Goal: Information Seeking & Learning: Learn about a topic

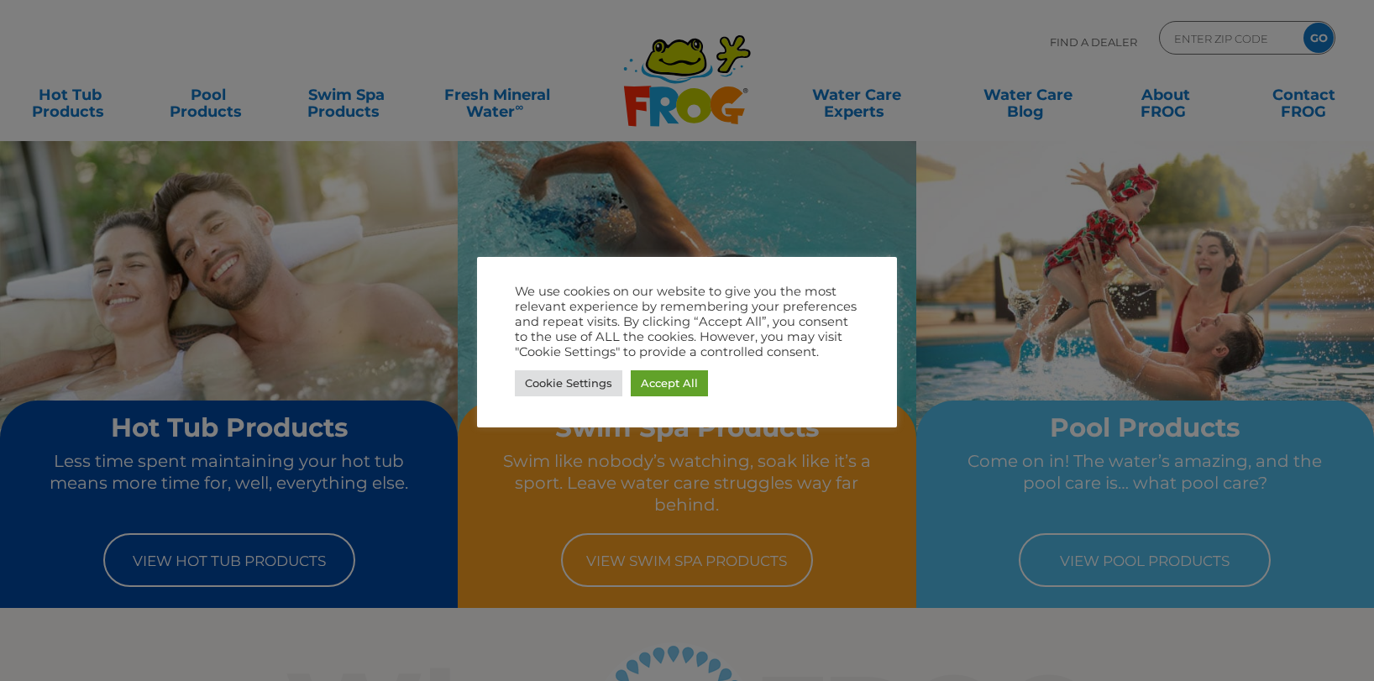
click at [257, 566] on div at bounding box center [687, 340] width 1374 height 681
click at [373, 402] on div at bounding box center [687, 340] width 1374 height 681
click at [280, 525] on div at bounding box center [687, 340] width 1374 height 681
click at [280, 524] on div at bounding box center [687, 340] width 1374 height 681
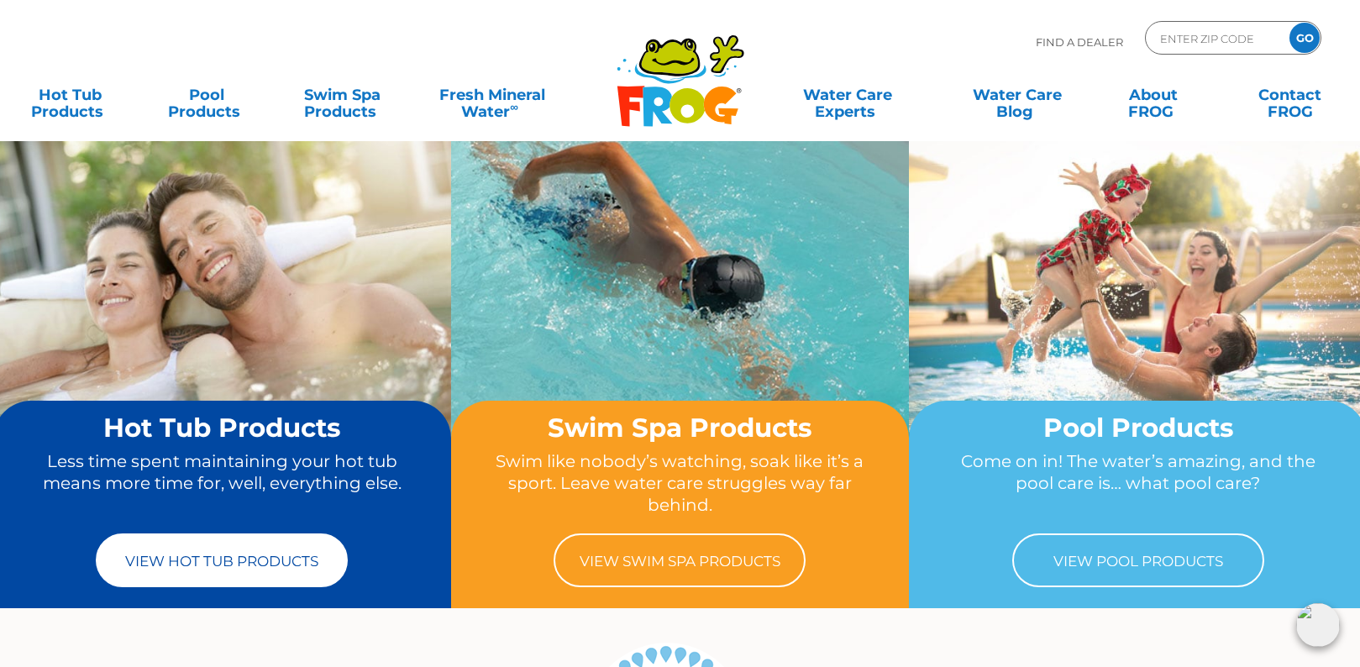
click at [257, 564] on link "View Hot Tub Products" at bounding box center [222, 560] width 252 height 54
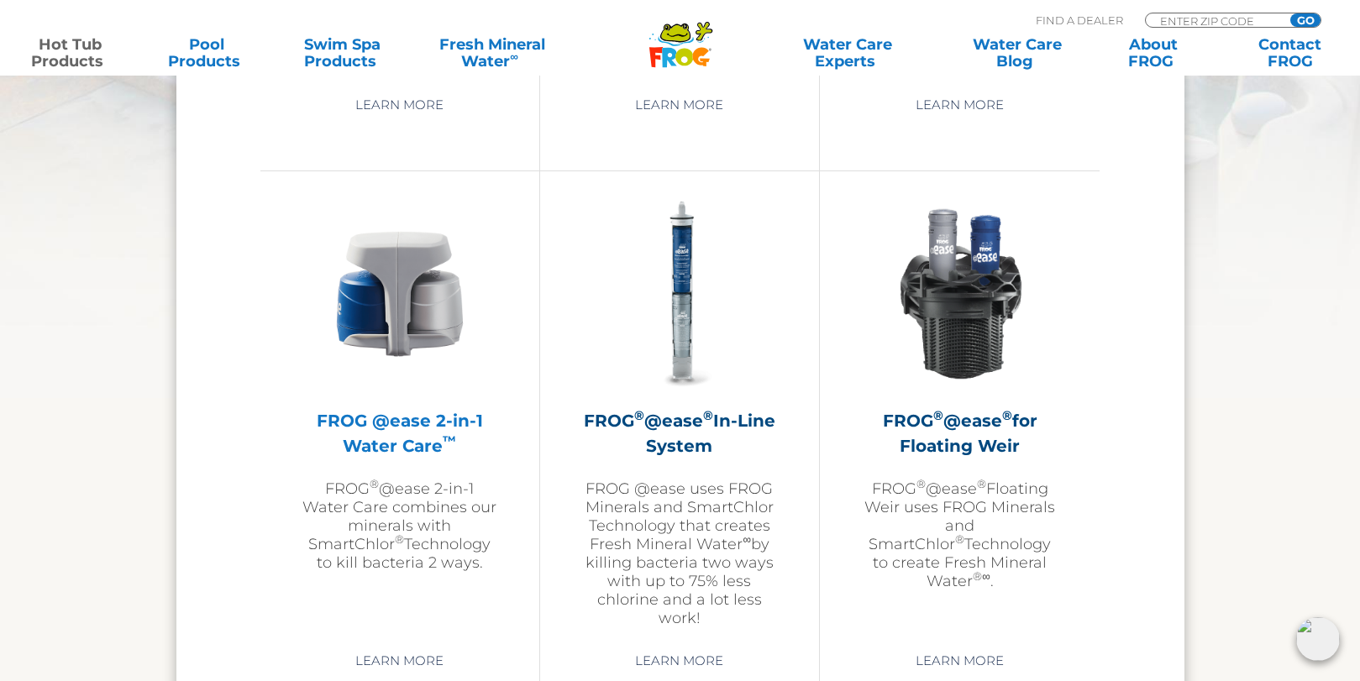
scroll to position [2688, 0]
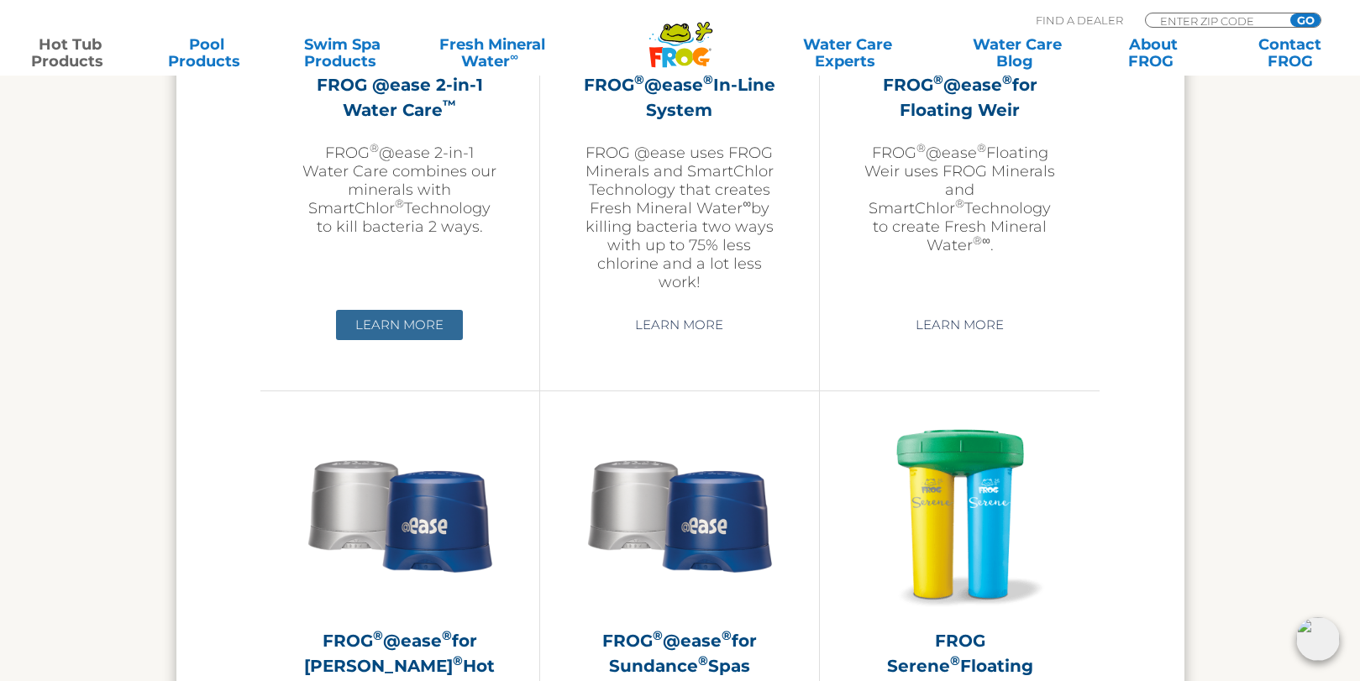
click at [396, 320] on link "Learn More" at bounding box center [399, 325] width 127 height 30
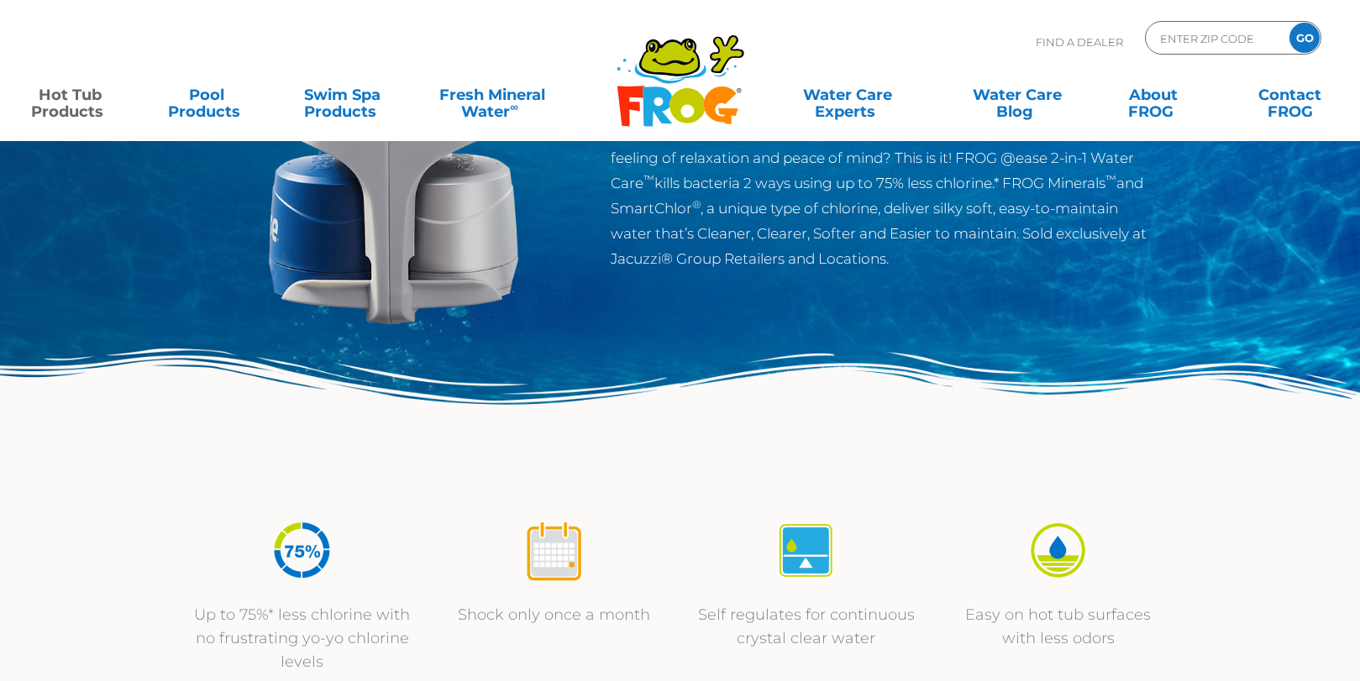
scroll to position [84, 0]
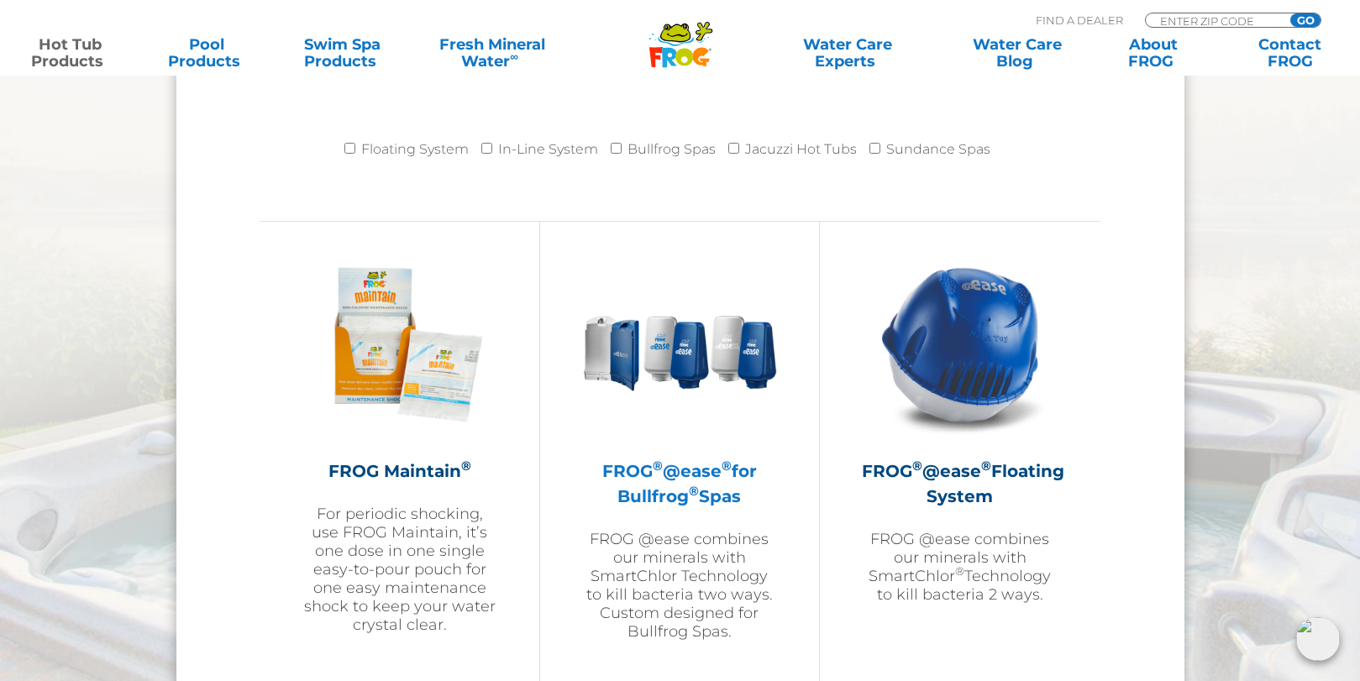
scroll to position [1848, 0]
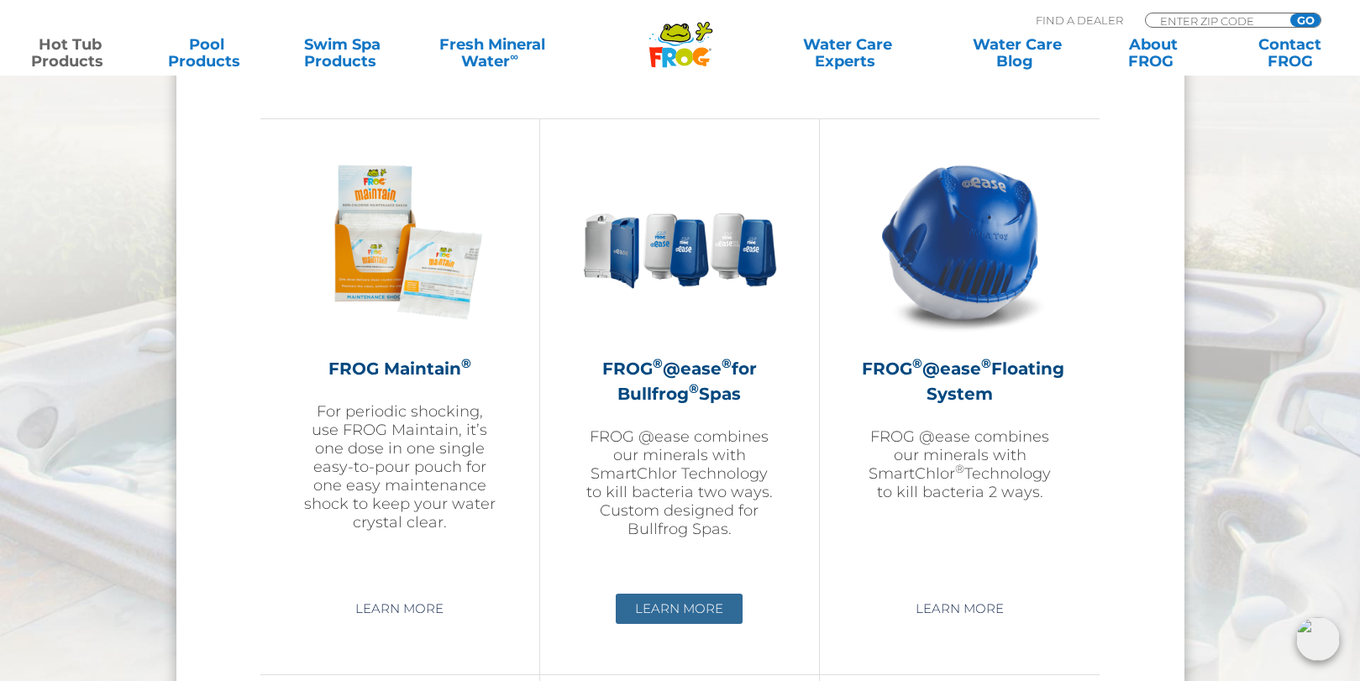
click at [669, 616] on link "Learn More" at bounding box center [679, 609] width 127 height 30
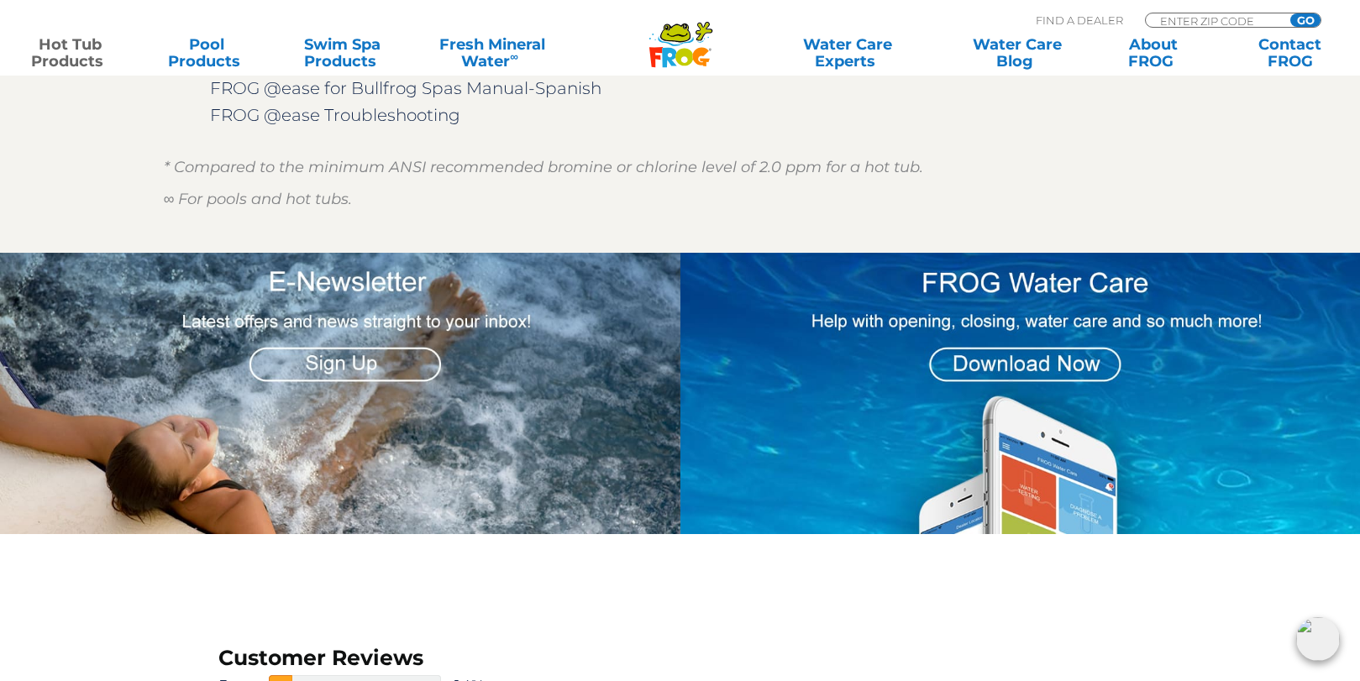
scroll to position [2436, 0]
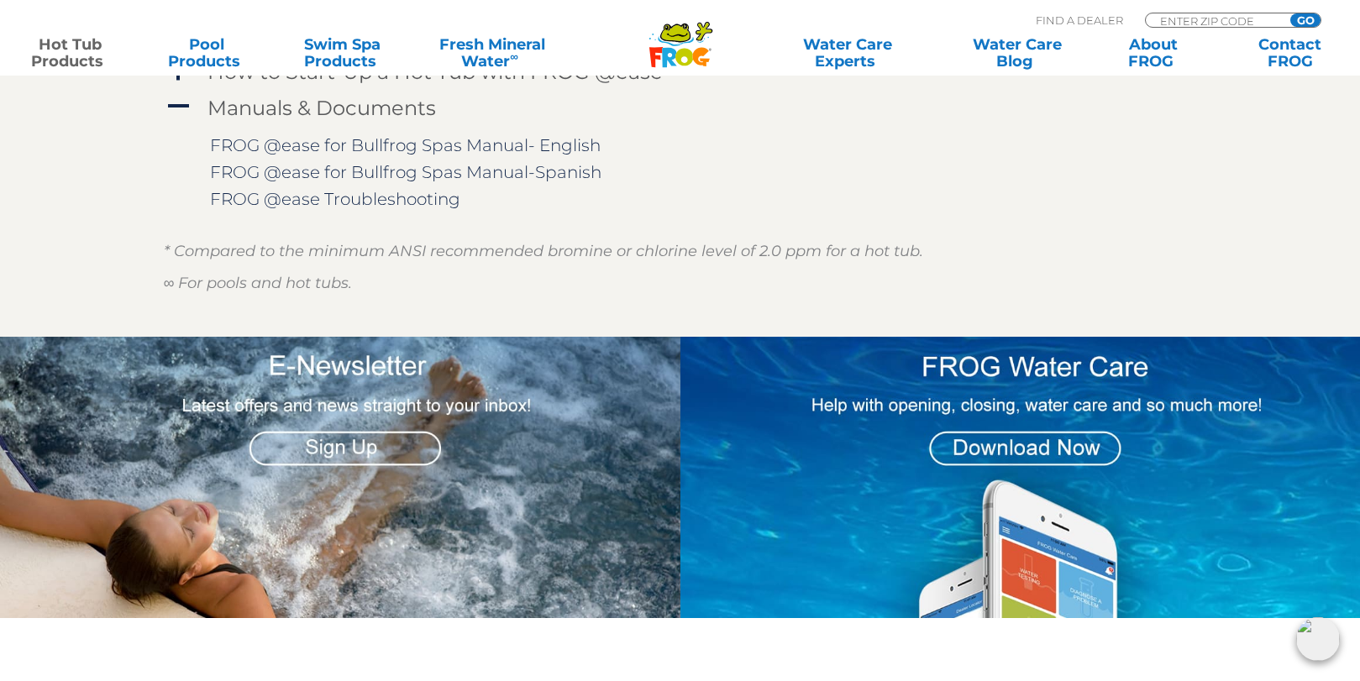
click at [1030, 375] on img at bounding box center [1020, 477] width 680 height 281
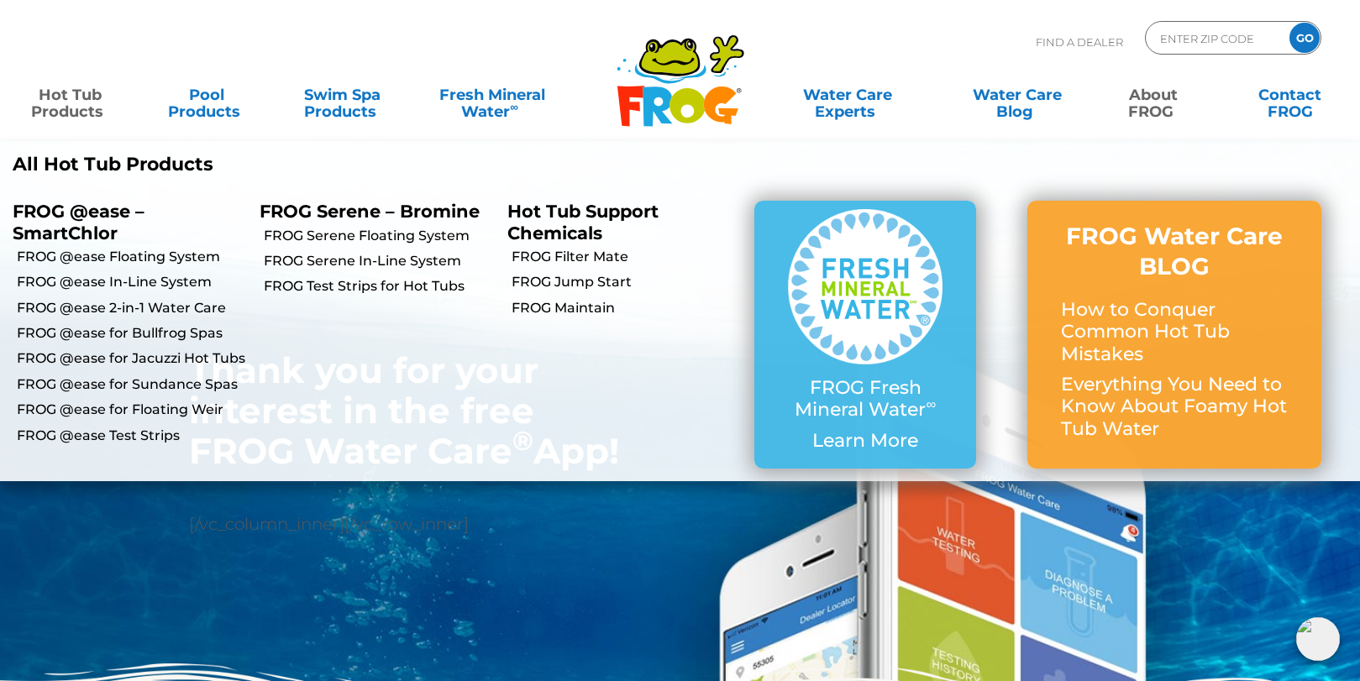
click at [78, 97] on link "Hot Tub Products" at bounding box center [70, 95] width 106 height 34
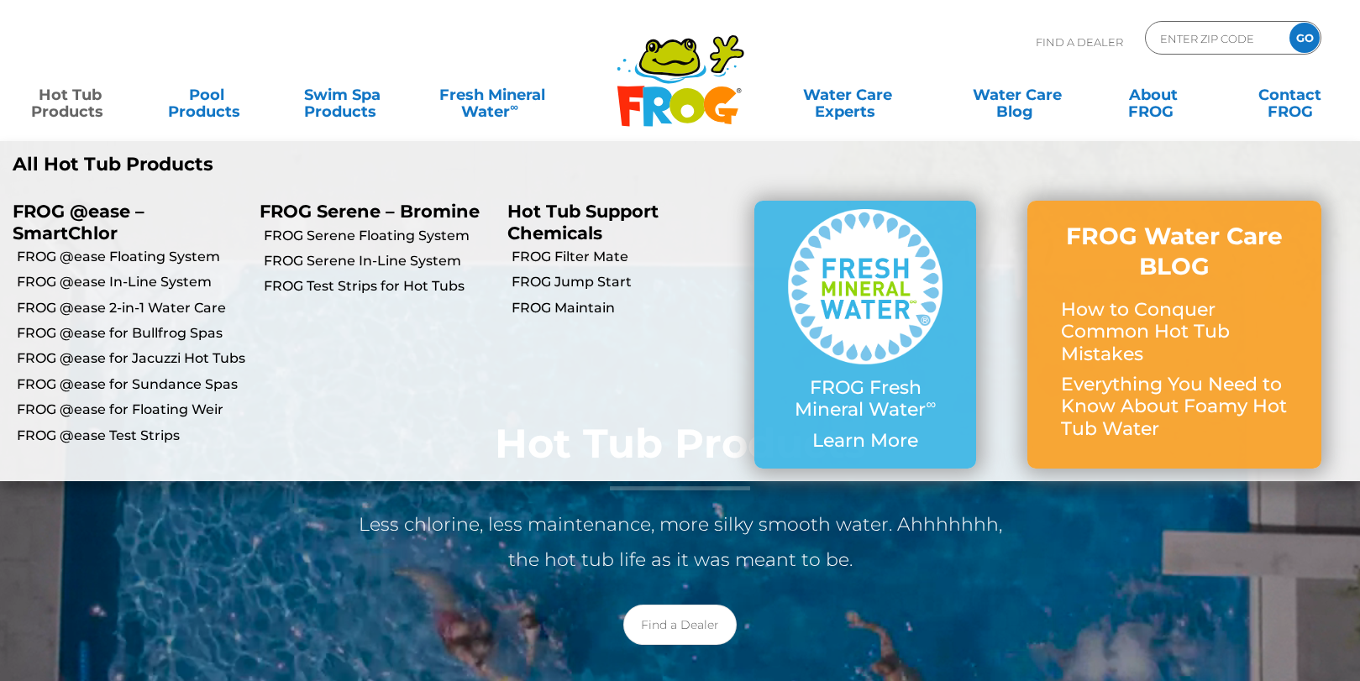
click at [90, 102] on link "Hot Tub Products" at bounding box center [70, 95] width 106 height 34
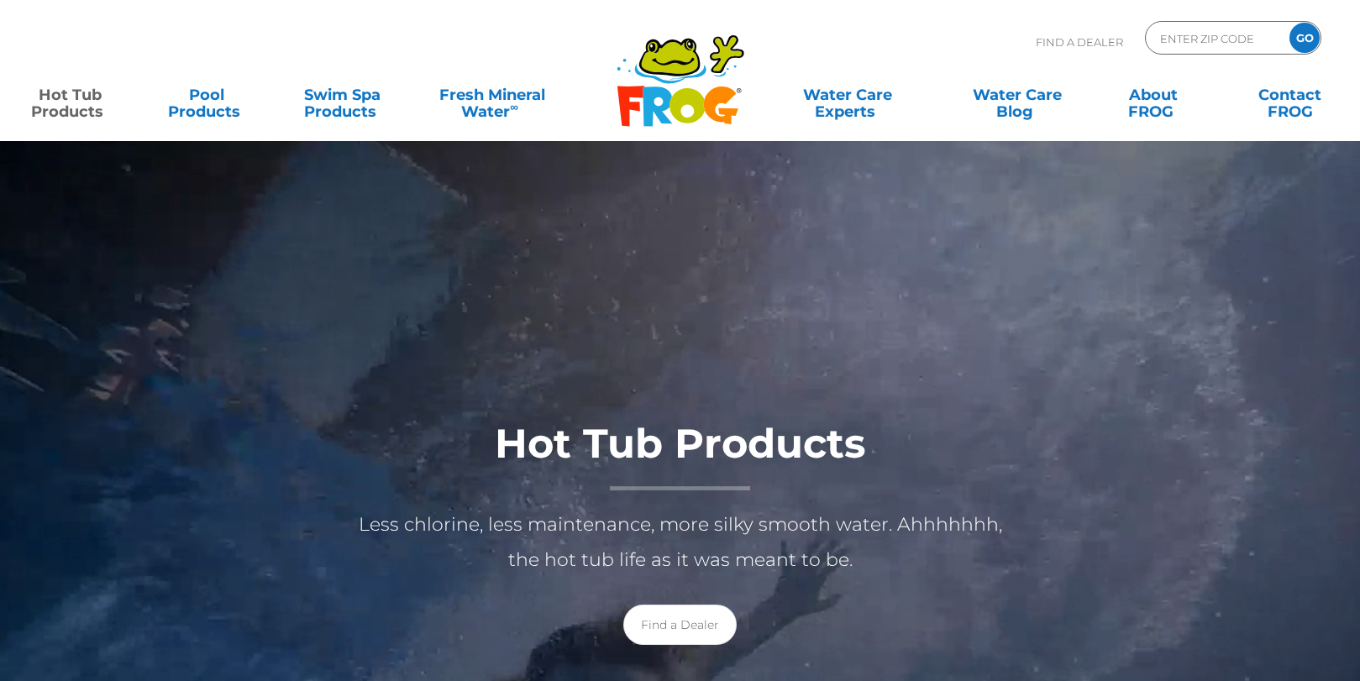
drag, startPoint x: 0, startPoint y: 0, endPoint x: 92, endPoint y: 103, distance: 138.6
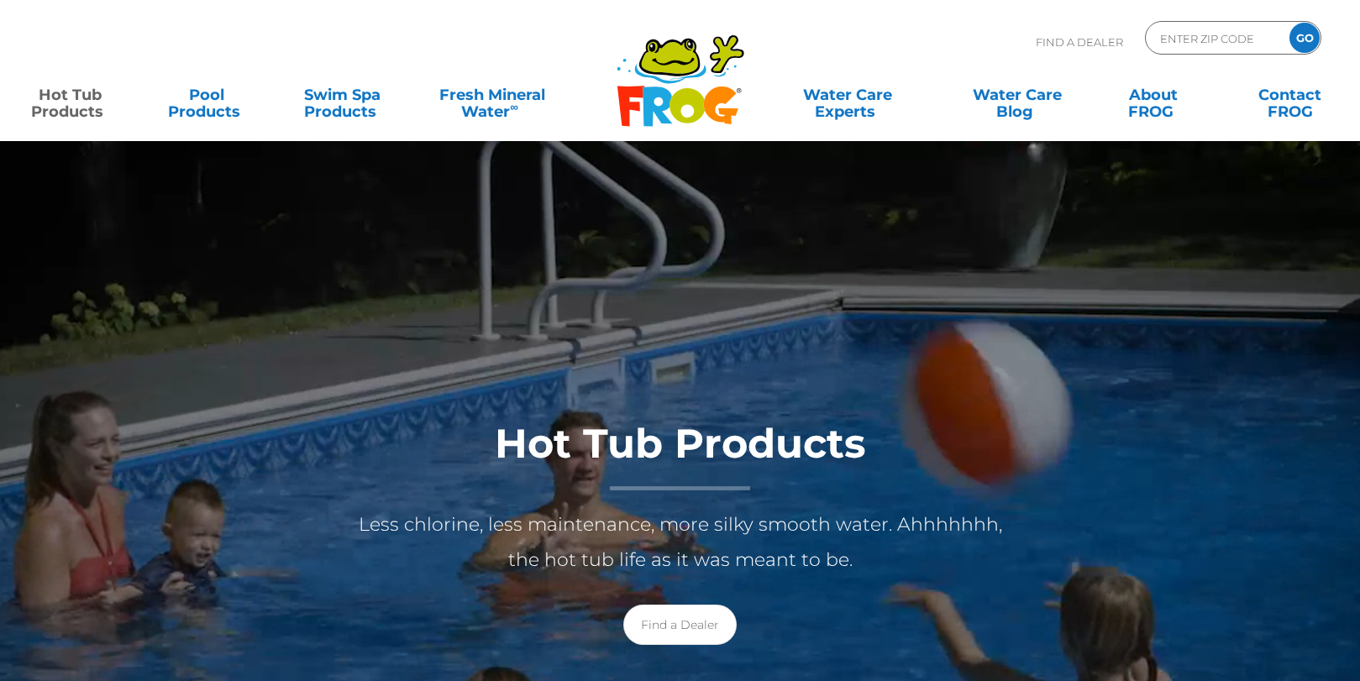
click at [92, 103] on link "Hot Tub Products" at bounding box center [70, 95] width 106 height 34
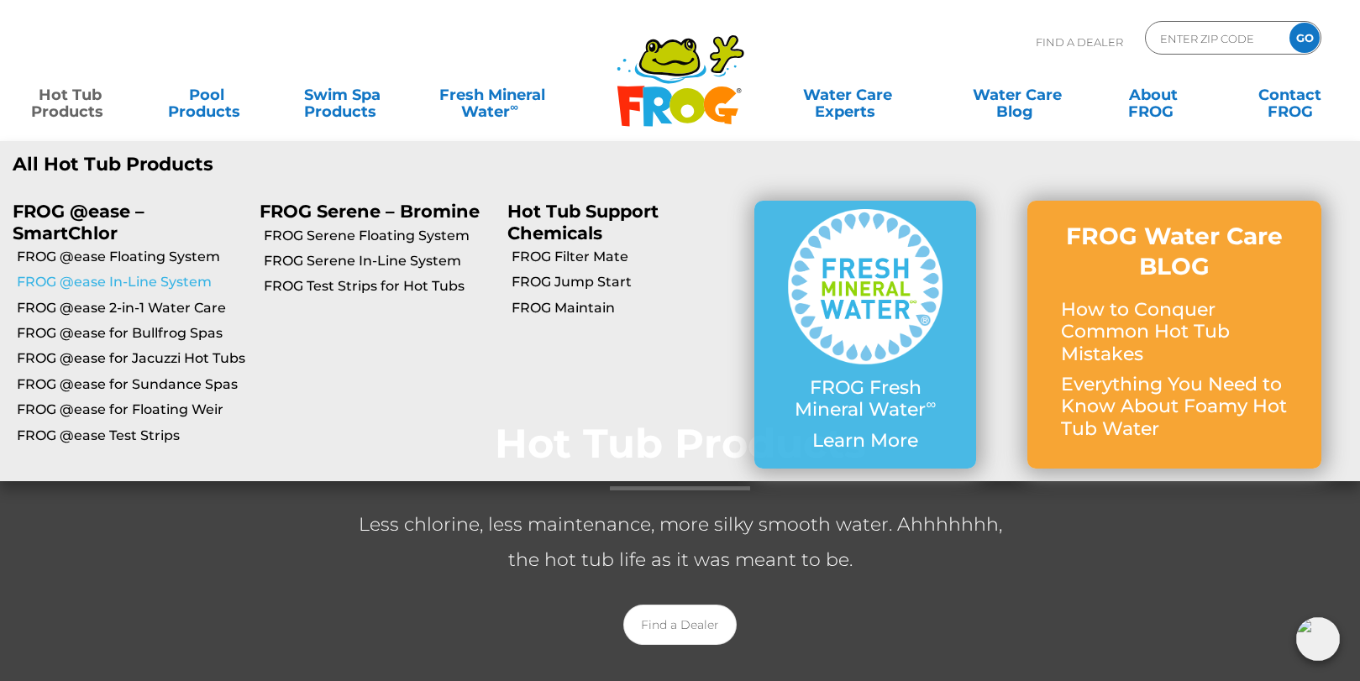
click at [125, 286] on link "FROG @ease In-Line System" at bounding box center [132, 282] width 230 height 18
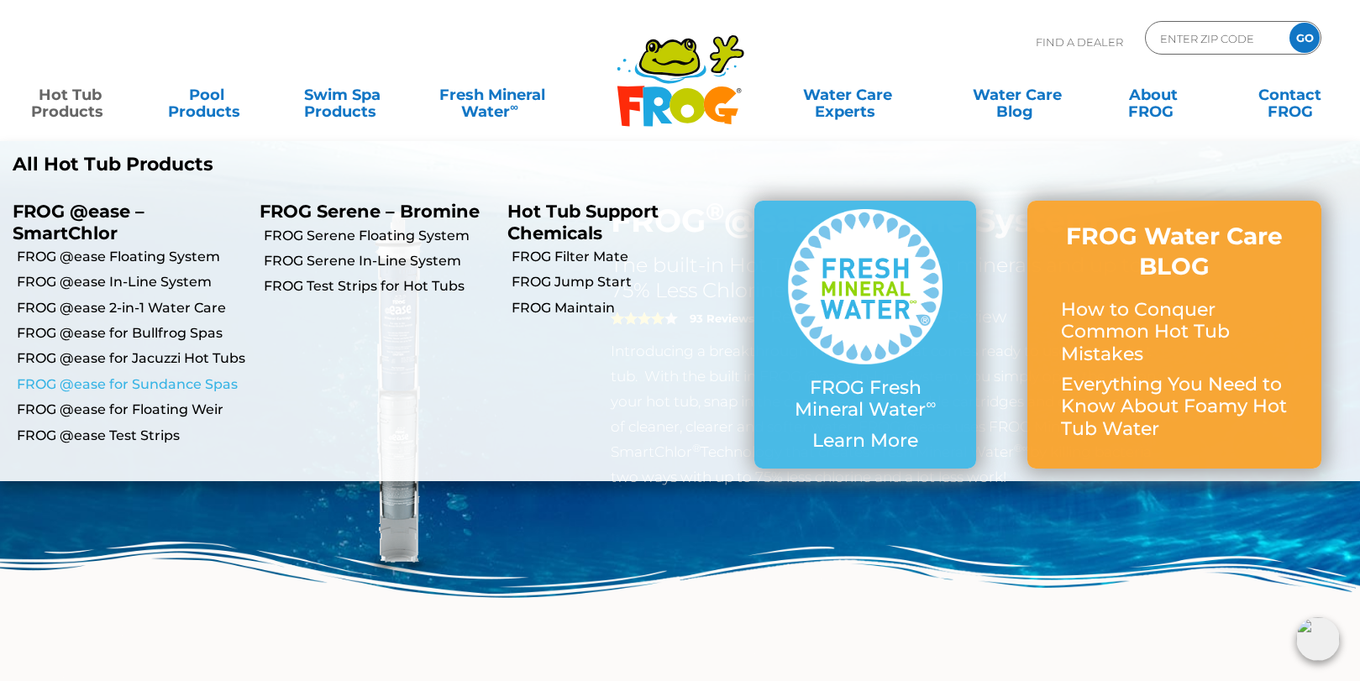
click at [134, 390] on link "FROG @ease for Sundance Spas" at bounding box center [132, 384] width 230 height 18
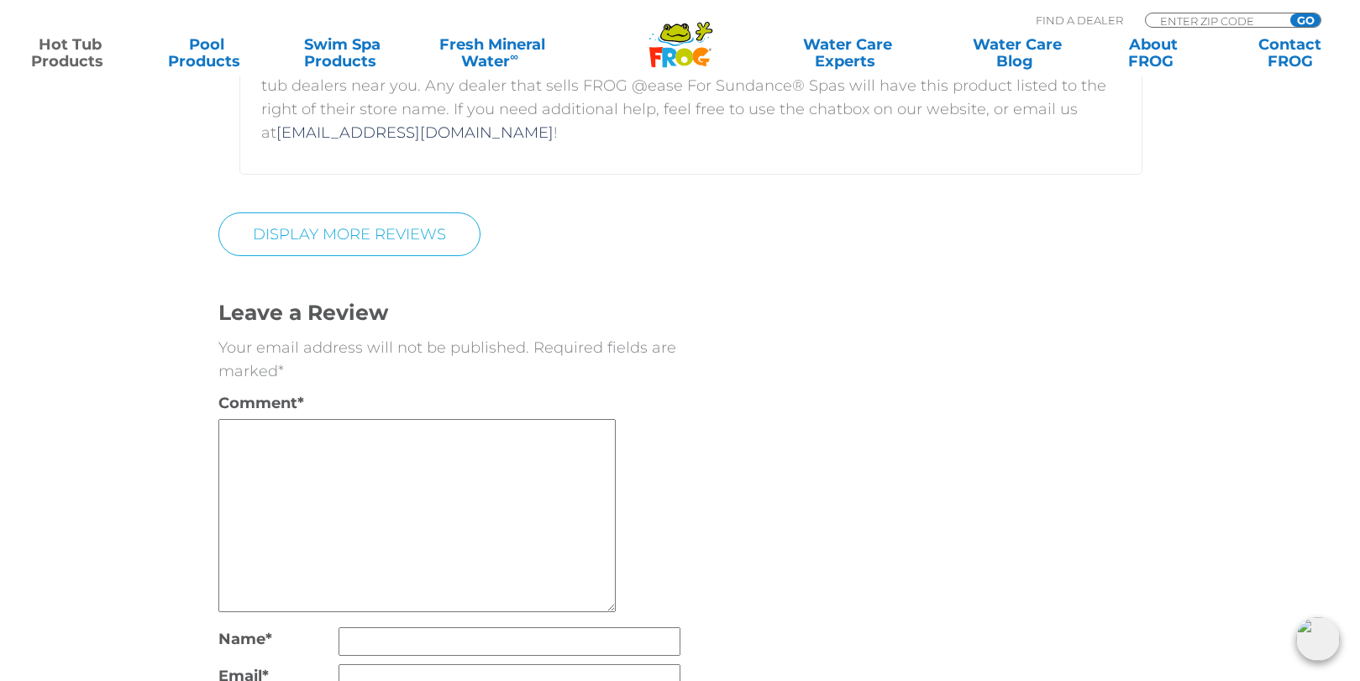
scroll to position [3780, 0]
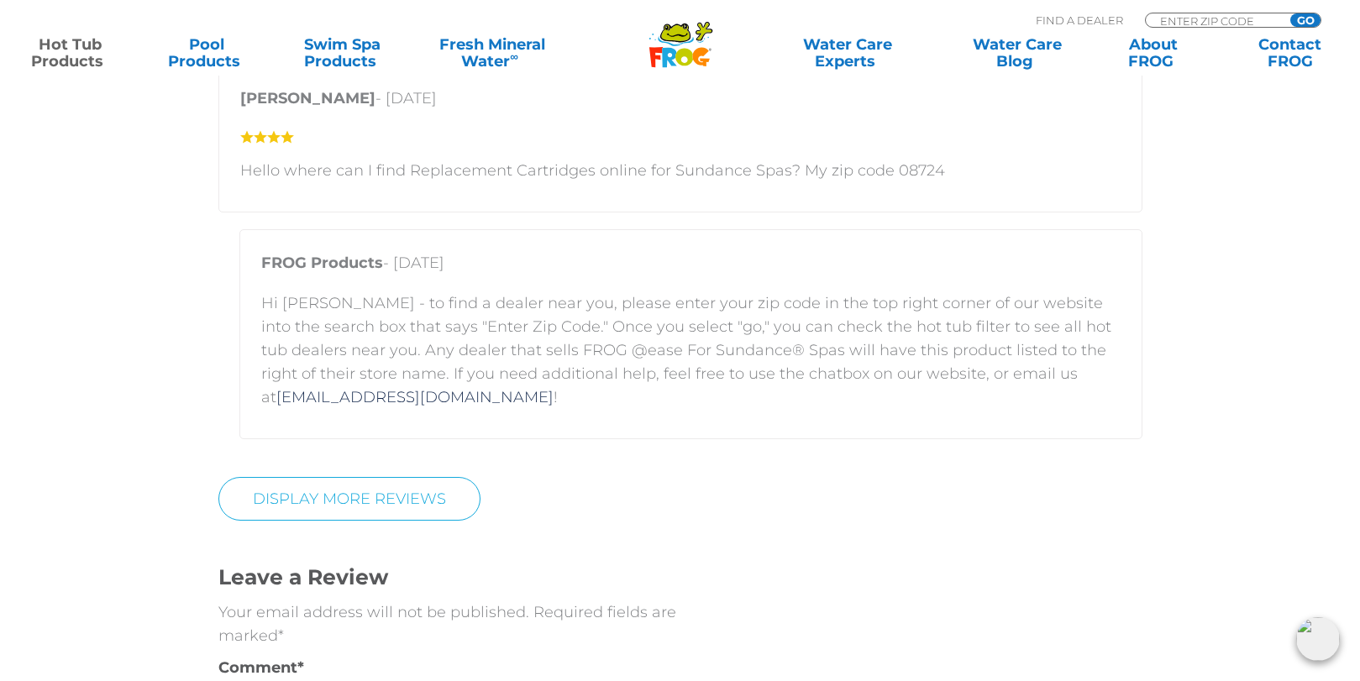
click at [446, 506] on link "Display More Reviews" at bounding box center [349, 499] width 262 height 44
